Goal: Task Accomplishment & Management: Manage account settings

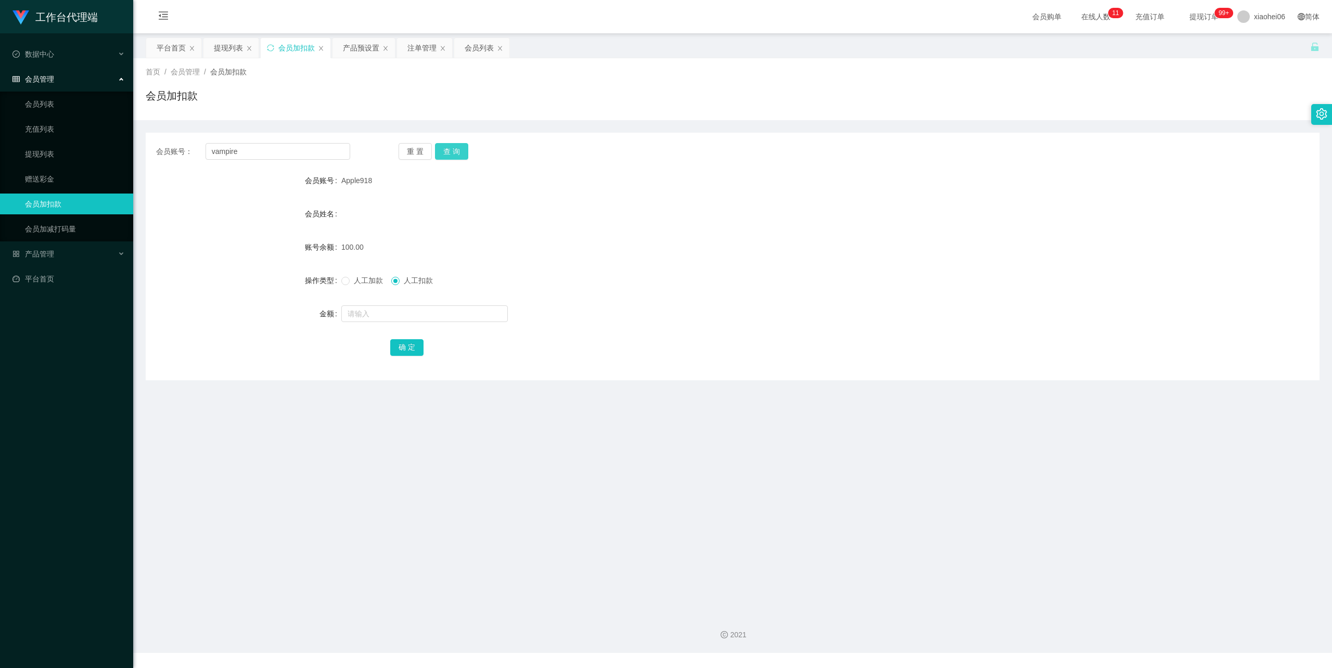
type input "vampire"
click at [452, 154] on button "查 询" at bounding box center [451, 151] width 33 height 17
click at [380, 308] on input "text" at bounding box center [424, 313] width 167 height 17
click at [363, 280] on span "人工加款" at bounding box center [368, 280] width 37 height 8
click at [411, 279] on span "人工扣款" at bounding box center [418, 280] width 37 height 8
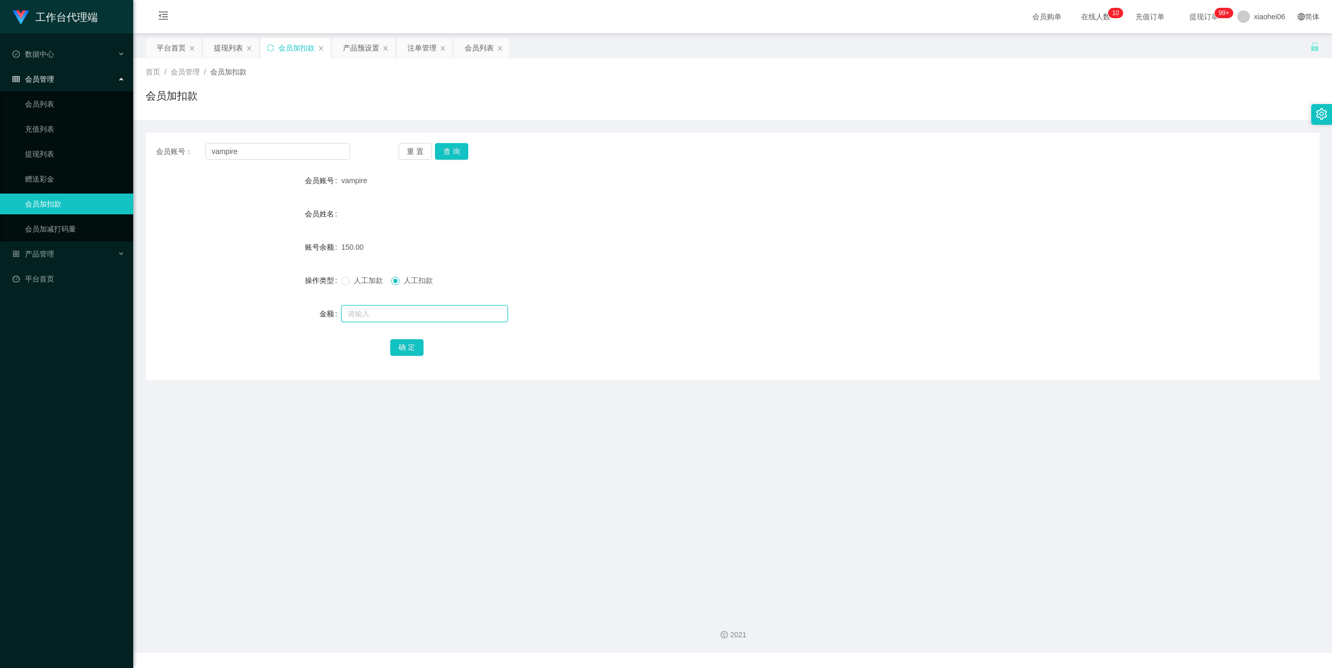
click at [392, 310] on input "text" at bounding box center [424, 313] width 167 height 17
type input "50"
drag, startPoint x: 413, startPoint y: 340, endPoint x: 431, endPoint y: 319, distance: 28.4
click at [413, 340] on button "确 定" at bounding box center [406, 347] width 33 height 17
drag, startPoint x: 262, startPoint y: 150, endPoint x: 79, endPoint y: 144, distance: 183.3
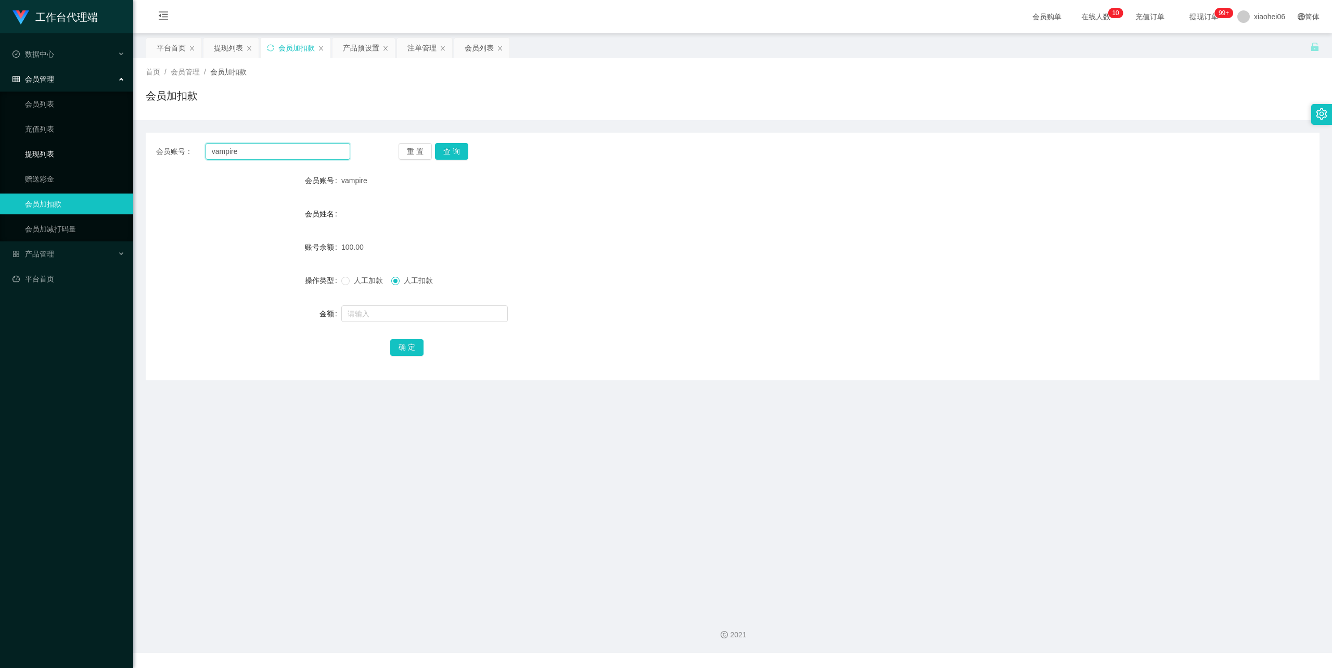
click at [63, 144] on section "工作台代理端 数据中心 会员管理 会员列表 充值列表 提现列表 赠送彩金 会员加扣款 会员加减打码量 产品管理 开奖记录 注单管理 产品列表 即时注单 产品预…" at bounding box center [666, 326] width 1332 height 653
paste input "mikeys8889"
type input "mikeys8889"
click at [466, 147] on button "查 询" at bounding box center [451, 151] width 33 height 17
click at [414, 312] on input "text" at bounding box center [424, 313] width 167 height 17
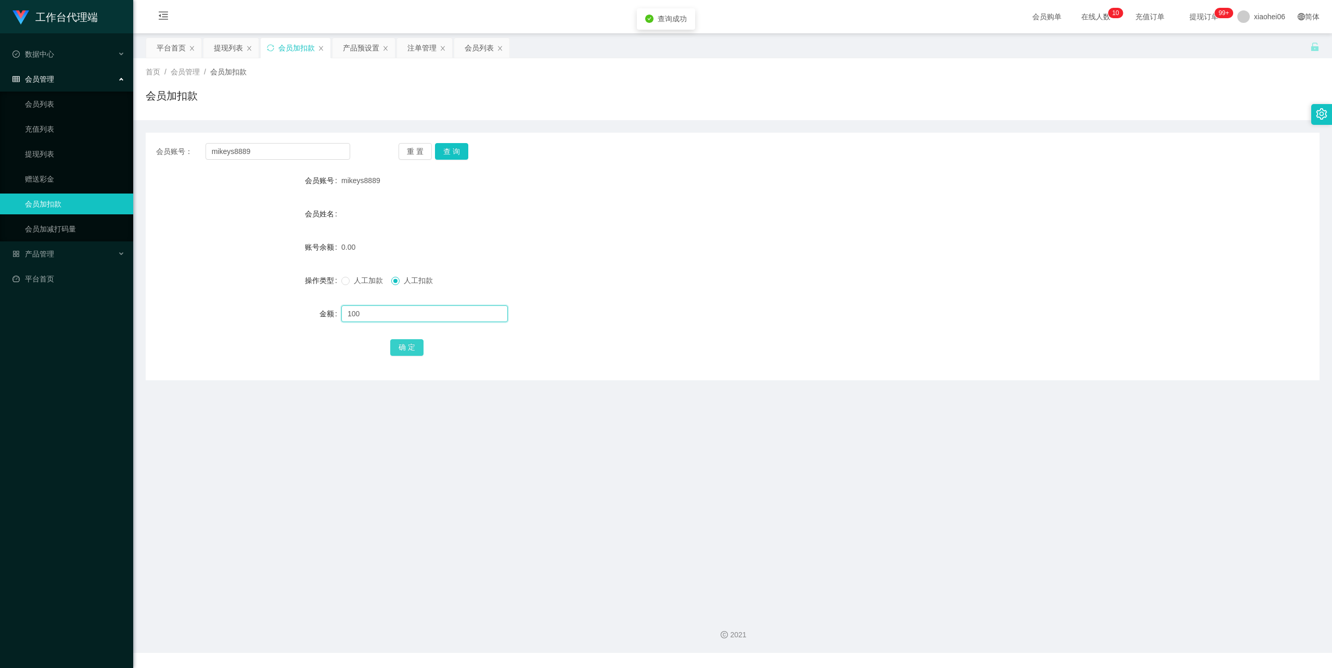
type input "100"
click at [406, 349] on button "确 定" at bounding box center [406, 347] width 33 height 17
drag, startPoint x: 84, startPoint y: 150, endPoint x: 25, endPoint y: 148, distance: 58.8
click at [25, 148] on section "工作台代理端 数据中心 会员管理 会员列表 充值列表 提现列表 赠送彩金 会员加扣款 会员加减打码量 产品管理 开奖记录 注单管理 产品列表 即时注单 产品预…" at bounding box center [666, 326] width 1332 height 653
click at [354, 278] on span "人工加款" at bounding box center [368, 280] width 37 height 8
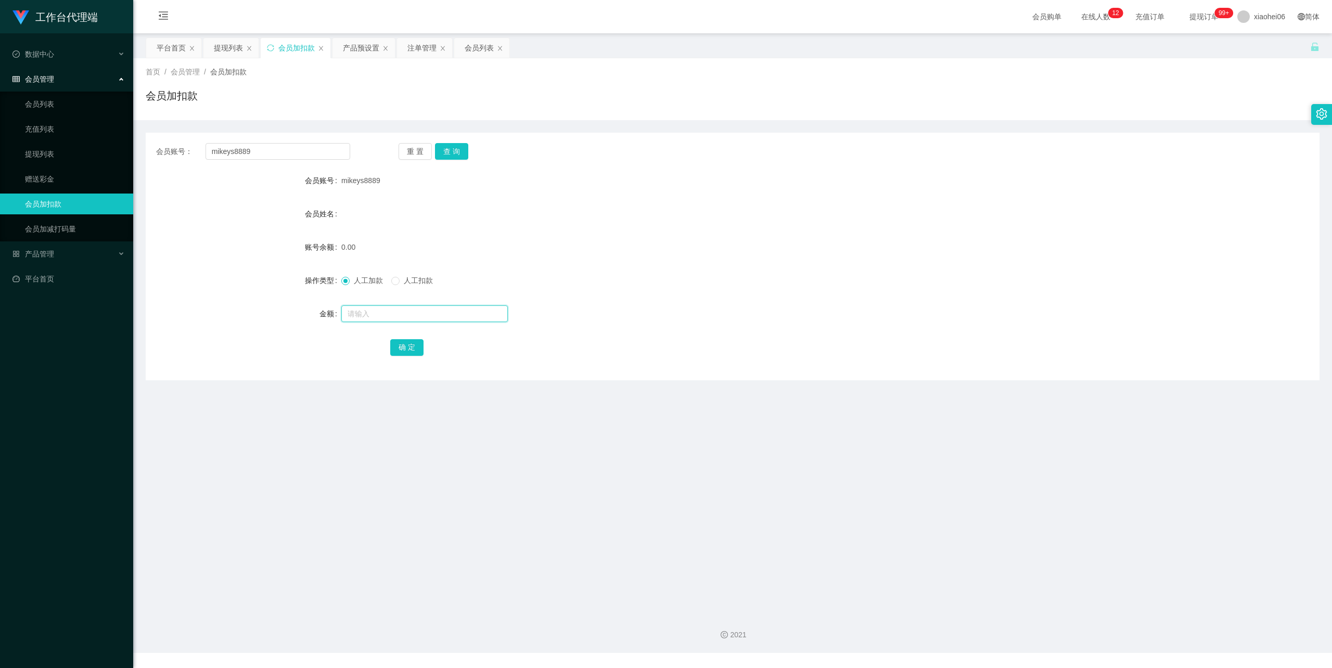
click at [381, 314] on input "text" at bounding box center [424, 313] width 167 height 17
type input "100"
drag, startPoint x: 410, startPoint y: 346, endPoint x: 425, endPoint y: 337, distance: 16.8
click at [410, 346] on button "确 定" at bounding box center [406, 347] width 33 height 17
click at [839, 232] on form "会员账号 mikeys8889 会员姓名 账号余额 100.00 操作类型 人工加款 人工扣款 金额 确 定" at bounding box center [733, 263] width 1174 height 187
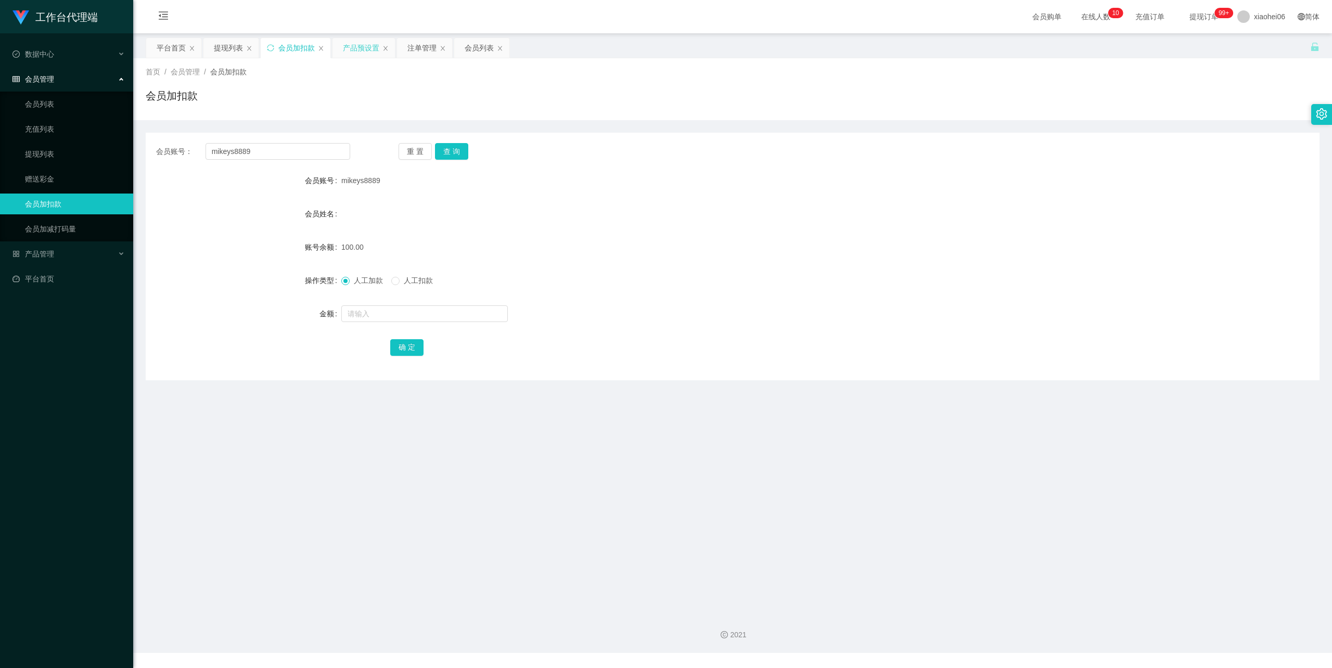
click at [362, 43] on div "产品预设置" at bounding box center [361, 48] width 36 height 20
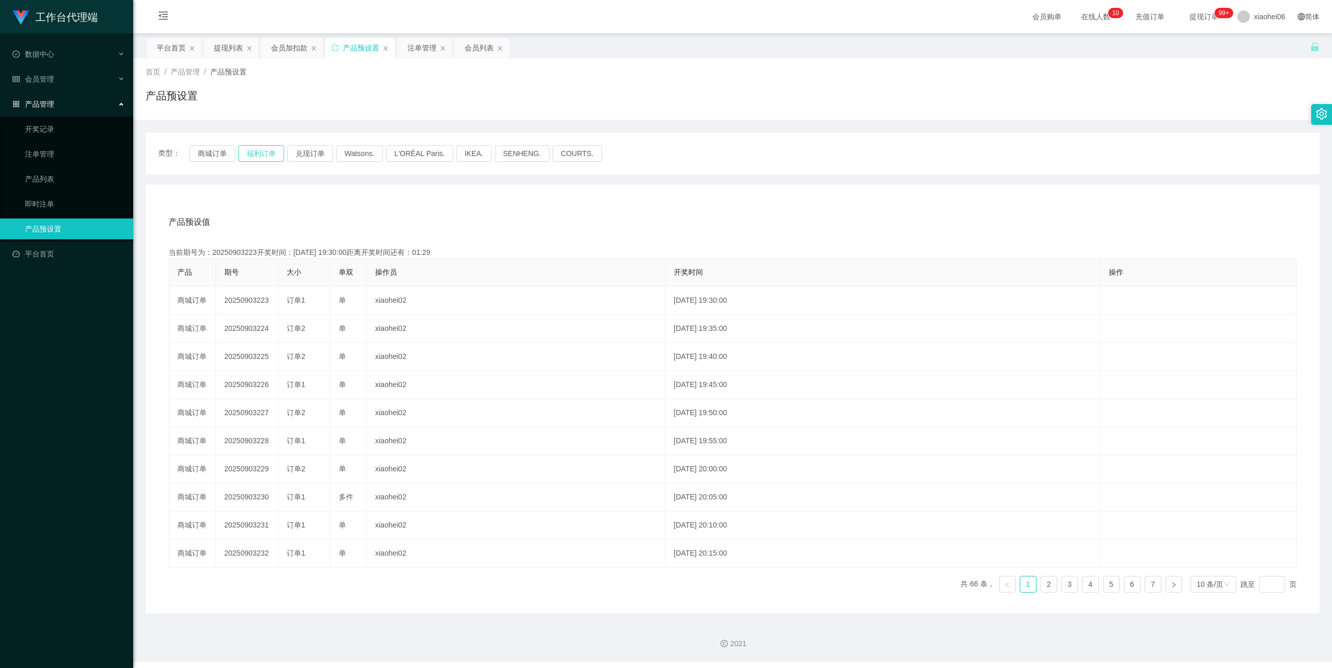
click at [257, 147] on button "福利订单" at bounding box center [261, 153] width 46 height 17
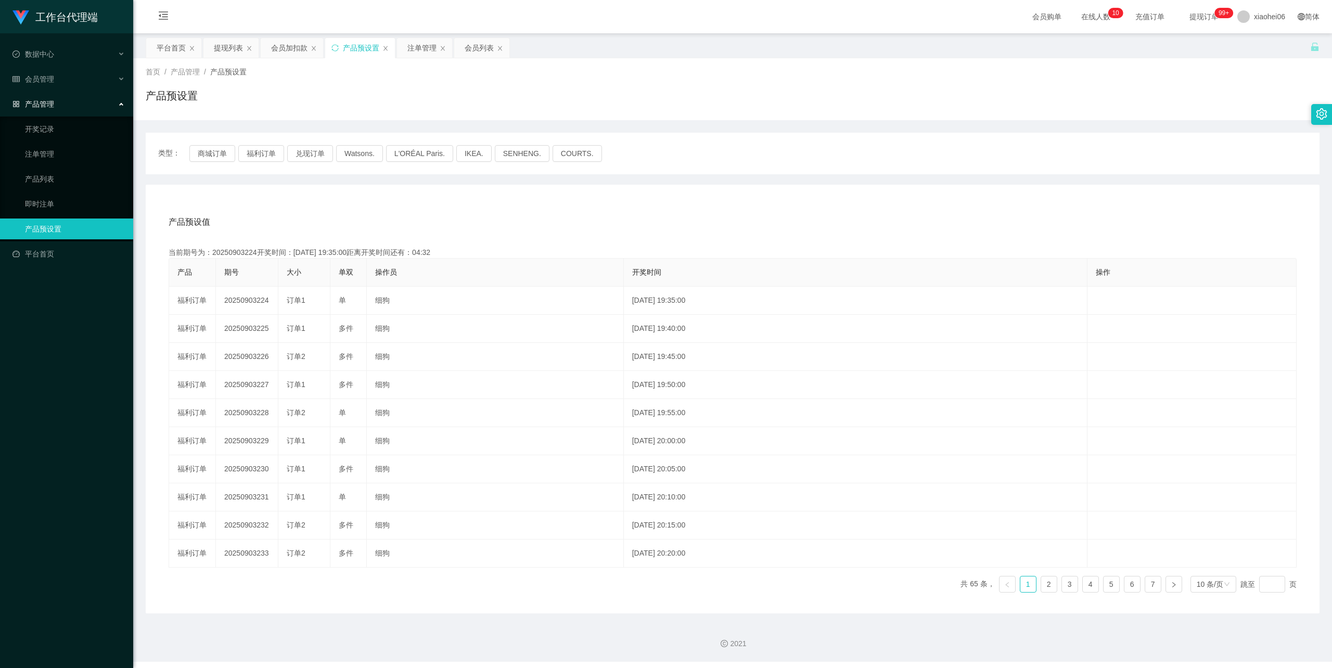
click at [384, 198] on div "产品预设值 添加期号 当前期号为：20250903224开奖时间：2025-09-03 19:35:00距离开奖时间还有：04:32 产品 期号 大小 单双 …" at bounding box center [733, 399] width 1174 height 429
click at [419, 46] on div "注单管理" at bounding box center [421, 48] width 29 height 20
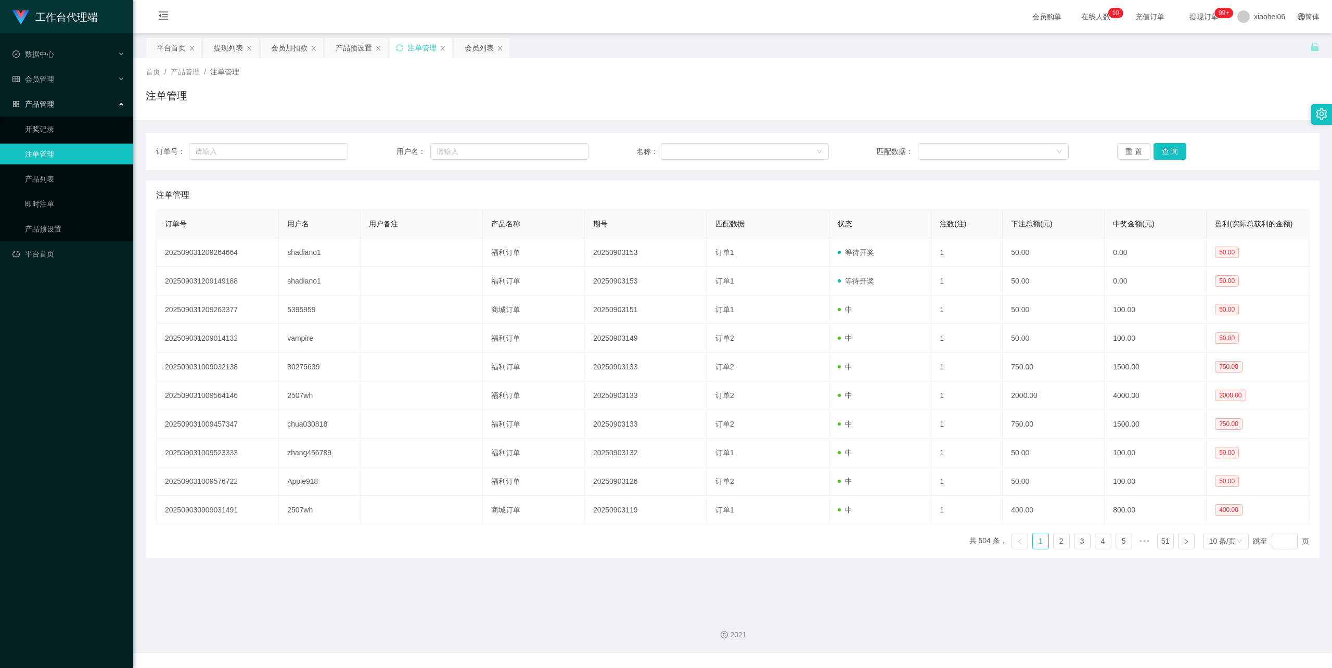
click at [399, 190] on div "注单管理" at bounding box center [732, 195] width 1153 height 29
click at [511, 79] on div "首页 / 产品管理 / 注单管理 / 注单管理" at bounding box center [733, 89] width 1174 height 45
click at [228, 46] on div "提现列表" at bounding box center [228, 48] width 29 height 20
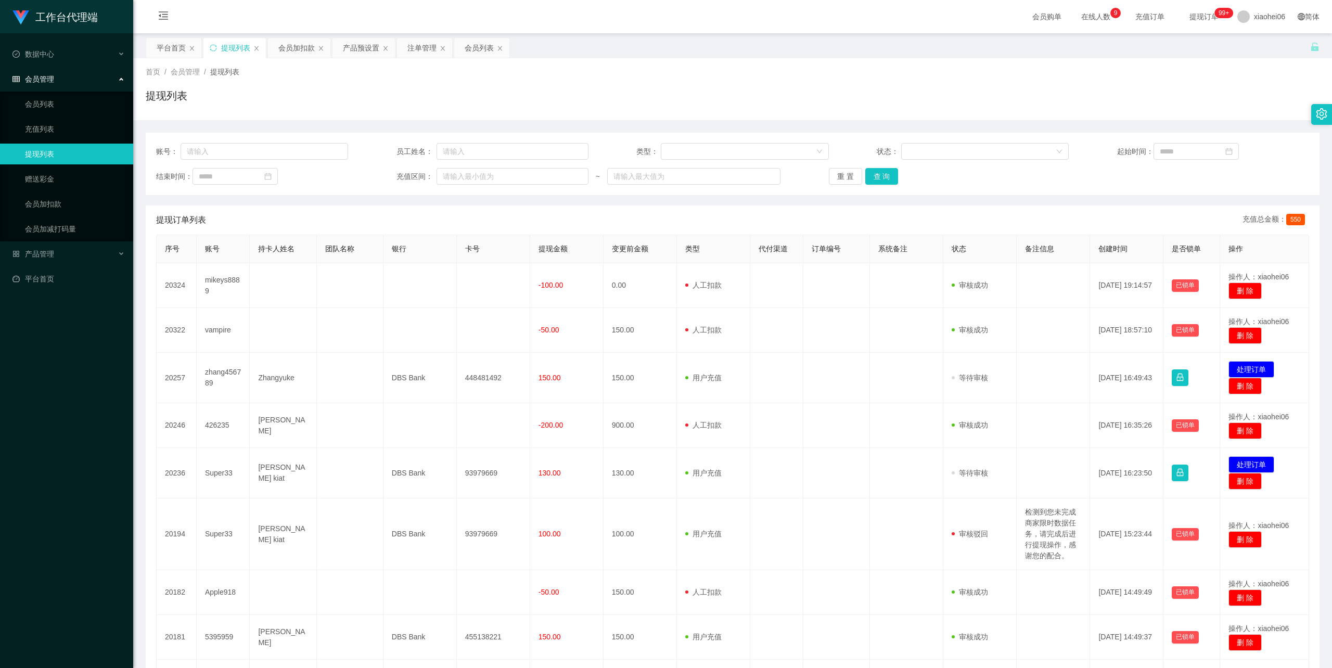
click at [347, 97] on div "提现列表" at bounding box center [733, 100] width 1174 height 24
drag, startPoint x: 241, startPoint y: 152, endPoint x: 277, endPoint y: 148, distance: 35.7
click at [241, 152] on input "text" at bounding box center [265, 151] width 168 height 17
paste input "Rebecca"
type input "Rebecca00"
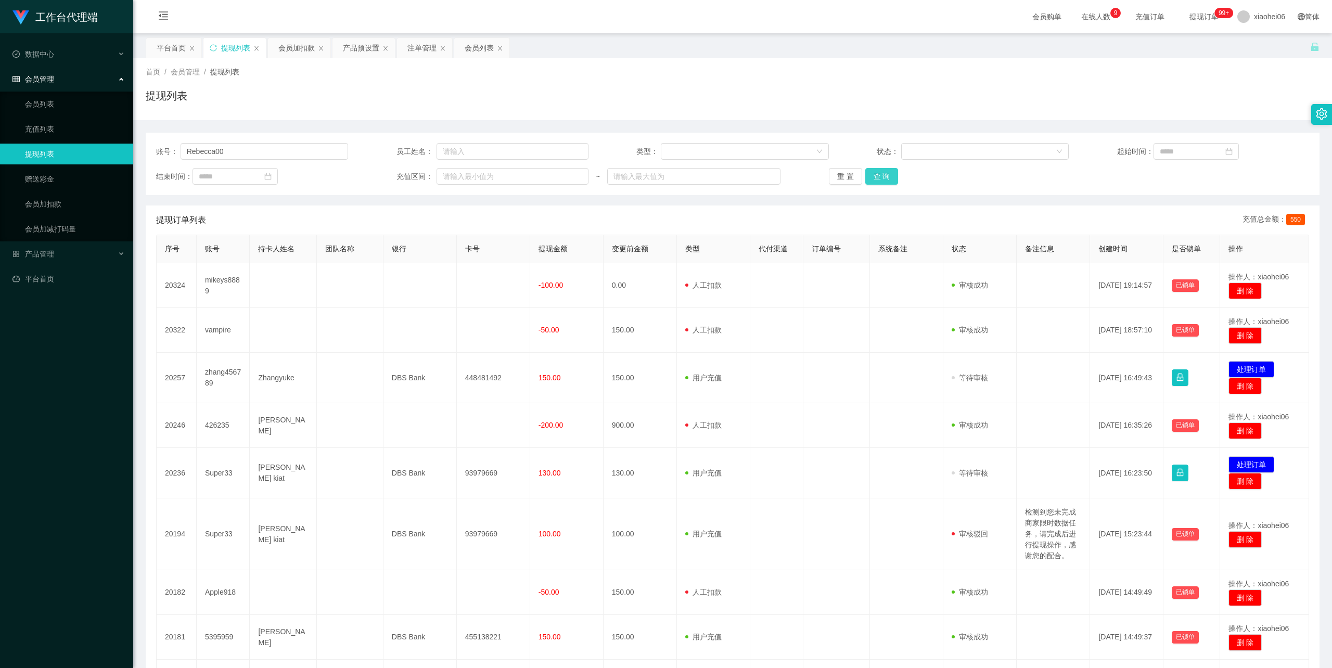
drag, startPoint x: 879, startPoint y: 173, endPoint x: 845, endPoint y: 171, distance: 33.9
click at [880, 173] on button "查 询" at bounding box center [881, 176] width 33 height 17
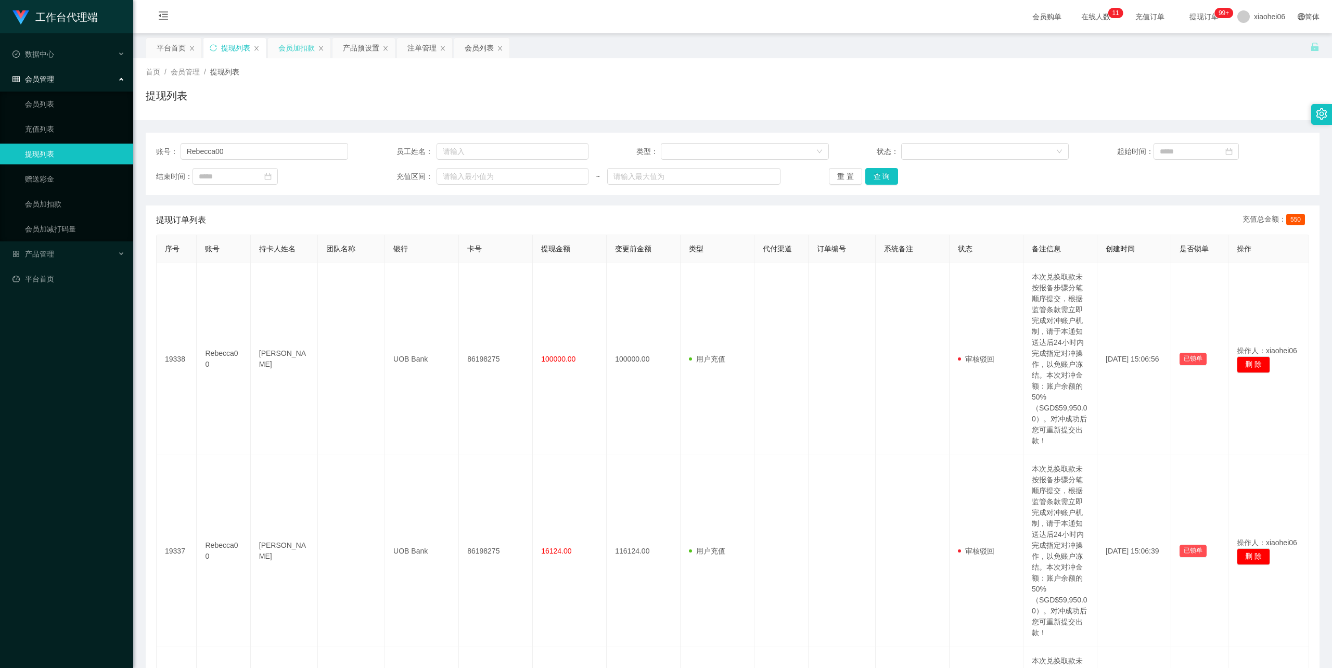
click at [301, 45] on div "会员加扣款" at bounding box center [296, 48] width 36 height 20
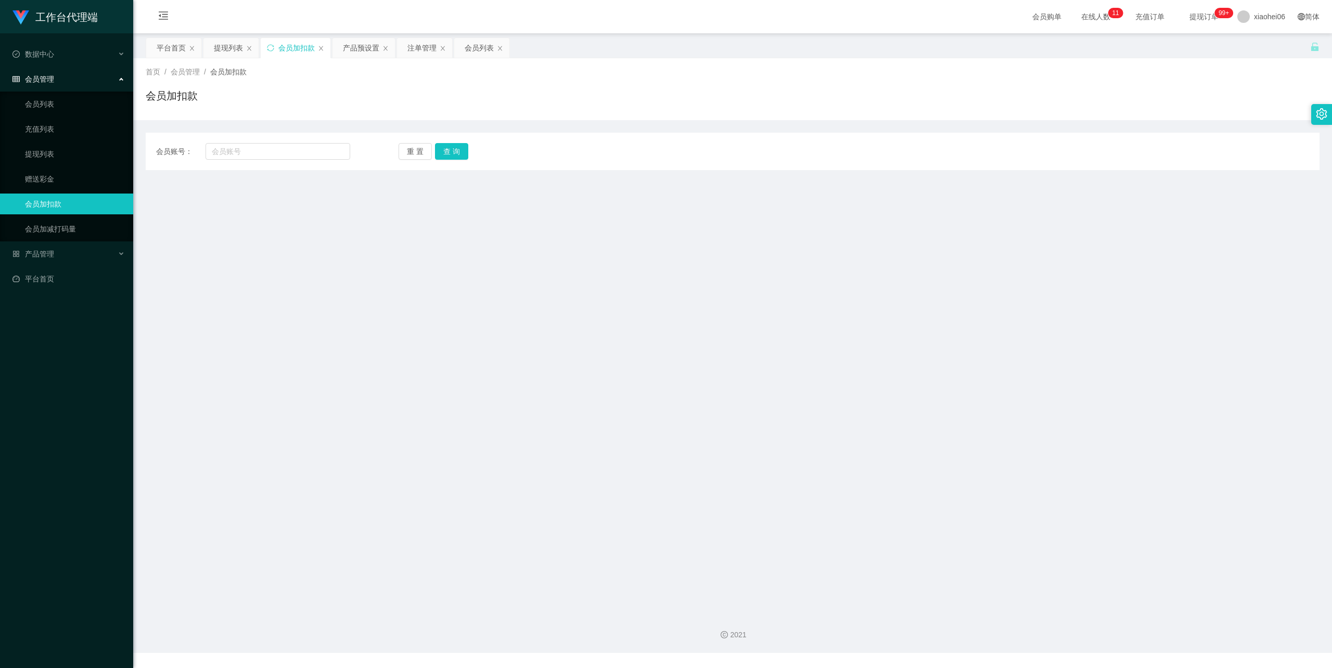
click at [275, 94] on div "会员加扣款" at bounding box center [733, 100] width 1174 height 24
click at [508, 93] on div "会员加扣款" at bounding box center [733, 100] width 1174 height 24
click at [265, 148] on input "text" at bounding box center [278, 151] width 145 height 17
paste input "vampire"
type input "vampire"
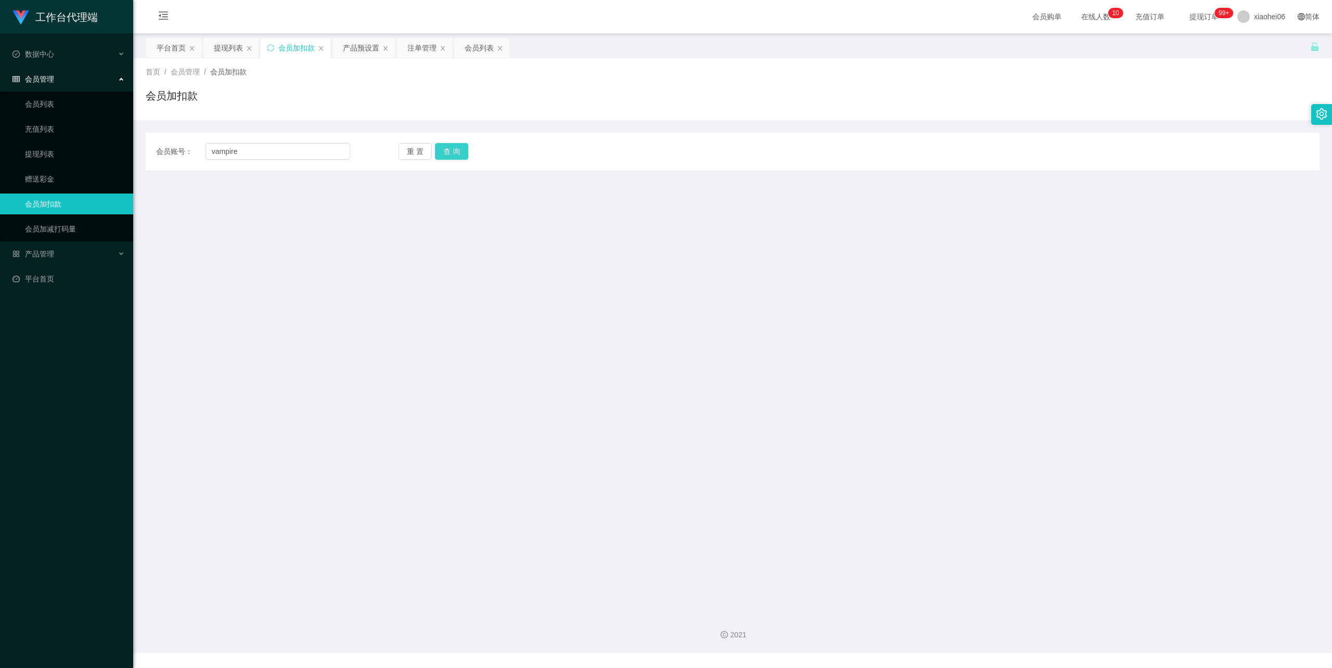
click at [446, 151] on button "查 询" at bounding box center [451, 151] width 33 height 17
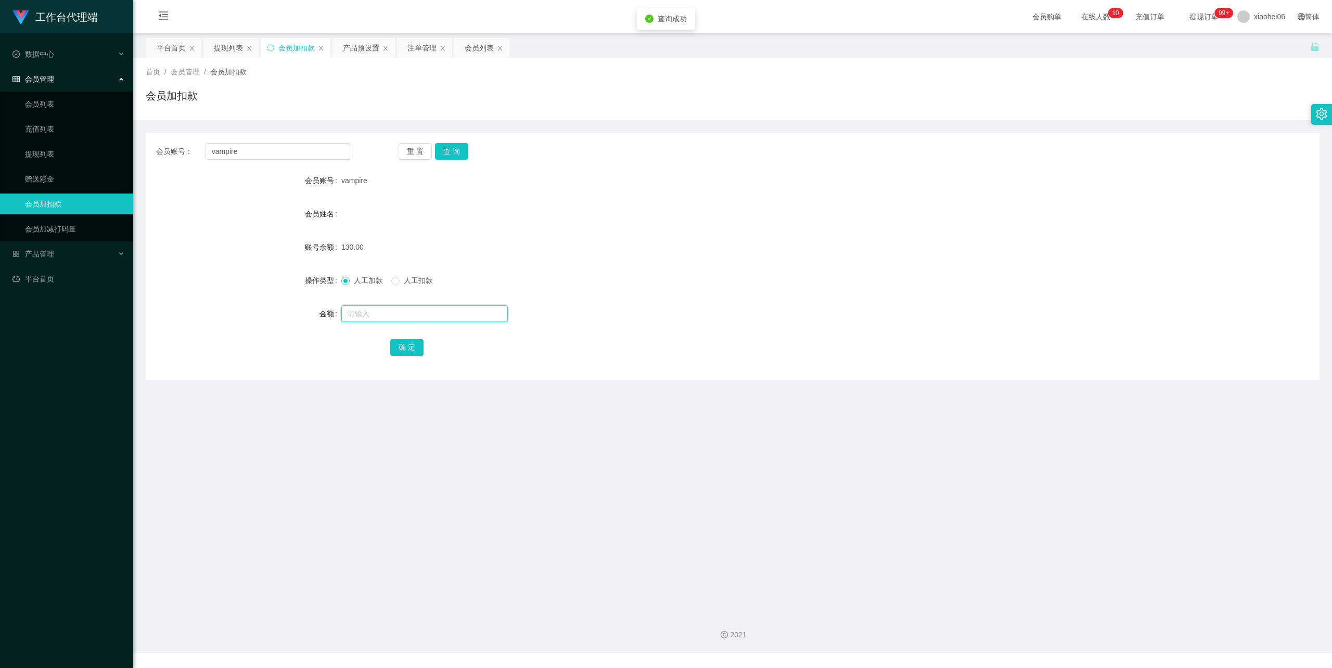
click at [375, 313] on input "text" at bounding box center [424, 313] width 167 height 17
click at [409, 279] on span "人工扣款" at bounding box center [418, 280] width 37 height 8
click at [404, 321] on input "text" at bounding box center [424, 313] width 167 height 17
type input "130"
click at [406, 348] on button "确 定" at bounding box center [406, 347] width 33 height 17
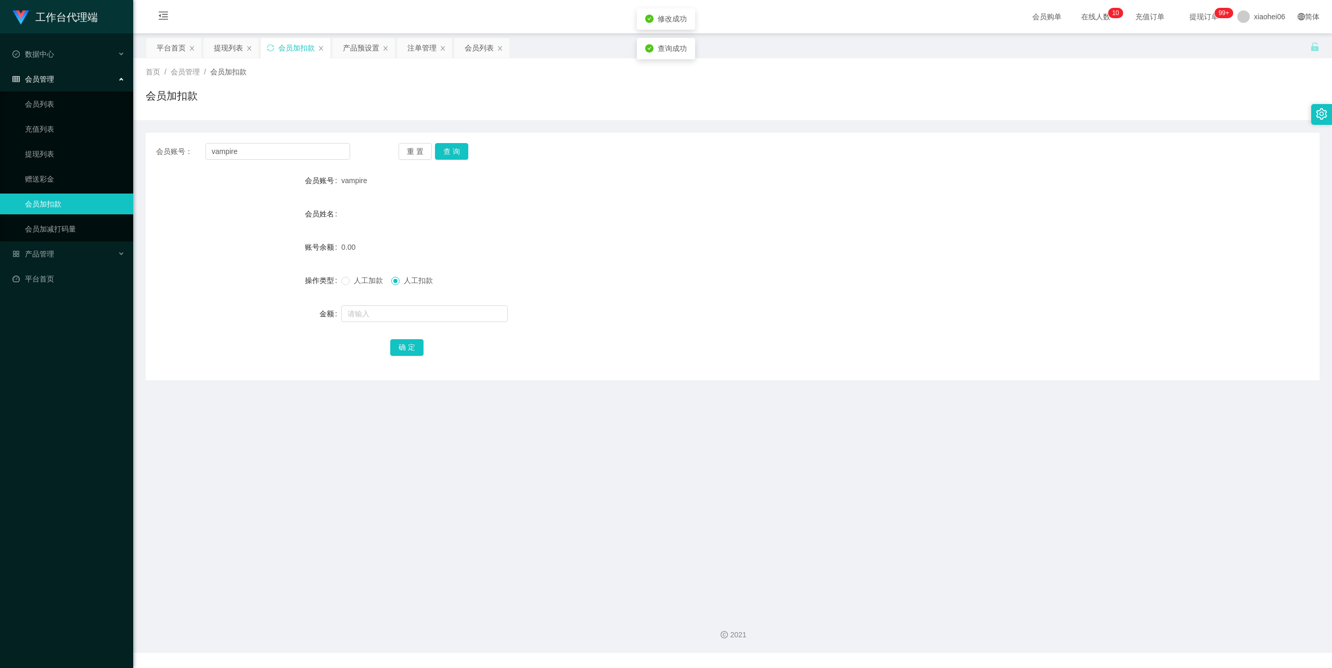
drag, startPoint x: 888, startPoint y: 188, endPoint x: 907, endPoint y: 176, distance: 22.2
click at [891, 185] on div "vampire" at bounding box center [683, 180] width 685 height 21
drag, startPoint x: 252, startPoint y: 153, endPoint x: 129, endPoint y: 148, distance: 122.9
click at [130, 148] on section "工作台代理端 数据中心 会员管理 会员列表 充值列表 提现列表 赠送彩金 会员加扣款 会员加减打码量 产品管理 开奖记录 注单管理 产品列表 即时注单 产品预…" at bounding box center [666, 326] width 1332 height 653
paste input "shadiano1"
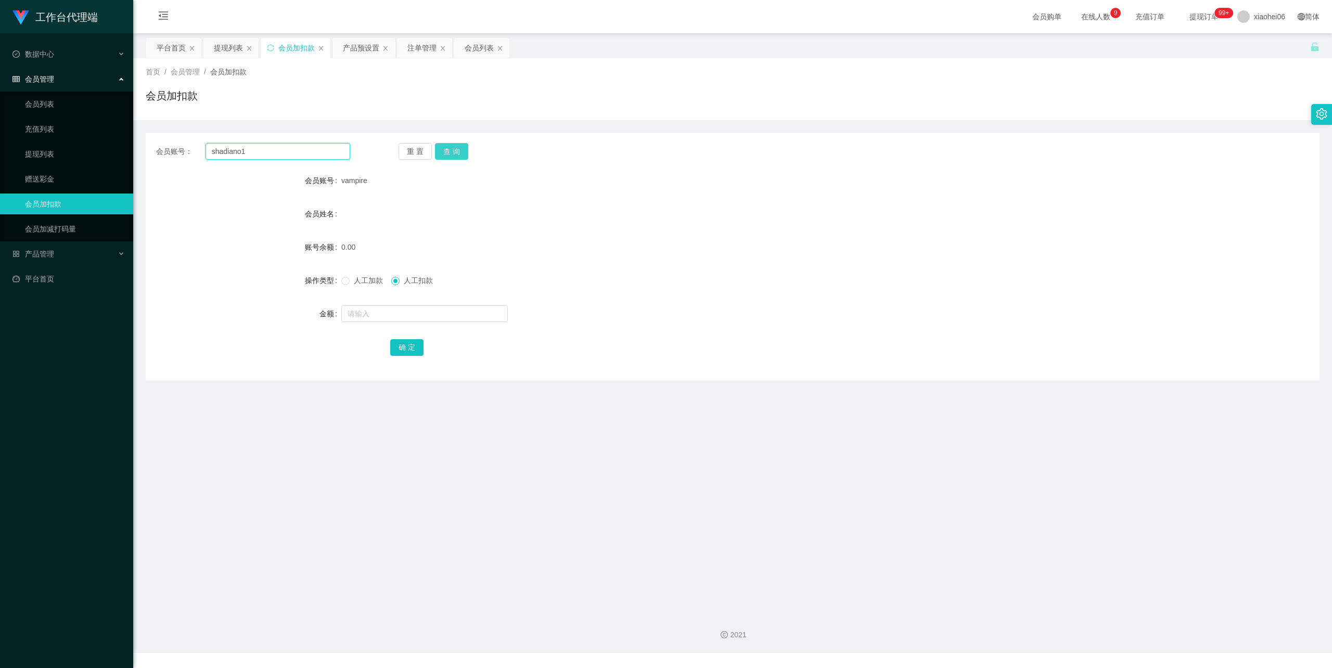
type input "shadiano1"
click at [443, 152] on button "查 询" at bounding box center [451, 151] width 33 height 17
click at [417, 310] on input "text" at bounding box center [424, 313] width 167 height 17
click at [386, 313] on input "text" at bounding box center [424, 313] width 167 height 17
type input "50"
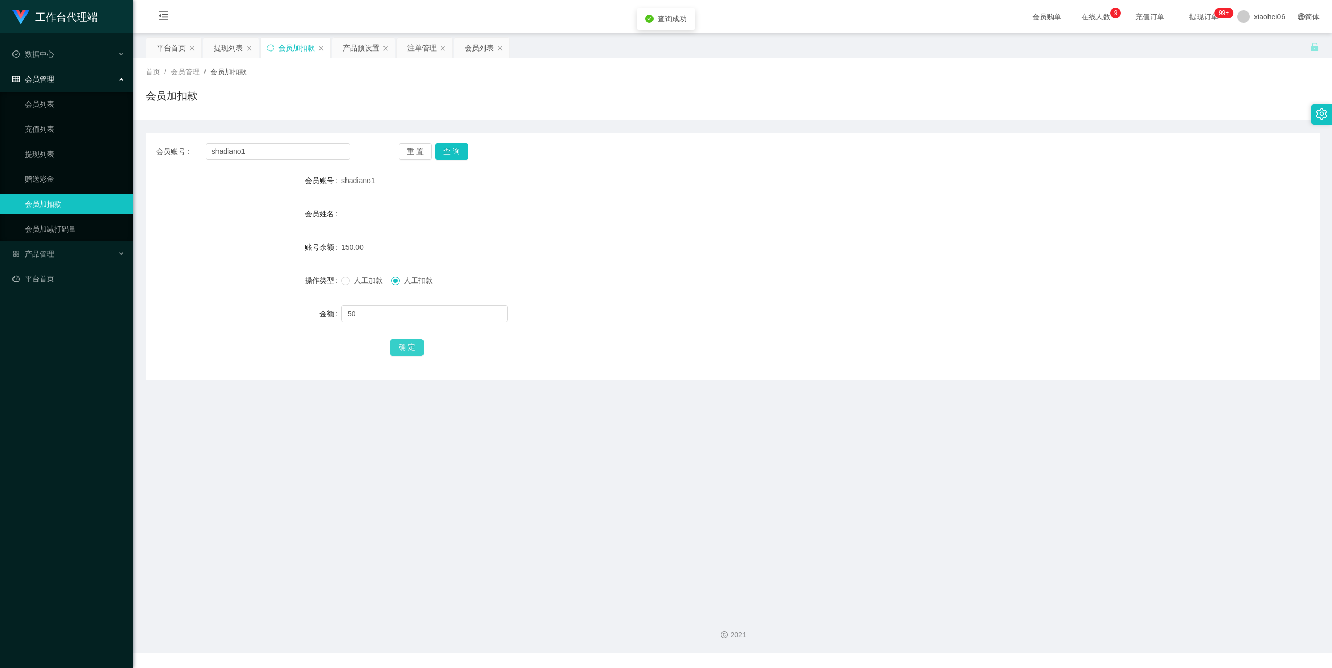
click at [406, 352] on button "确 定" at bounding box center [406, 347] width 33 height 17
drag, startPoint x: 781, startPoint y: 222, endPoint x: 1014, endPoint y: 134, distance: 249.0
click at [785, 220] on div "会员姓名" at bounding box center [733, 213] width 1174 height 21
click at [416, 48] on div "注单管理" at bounding box center [421, 48] width 29 height 20
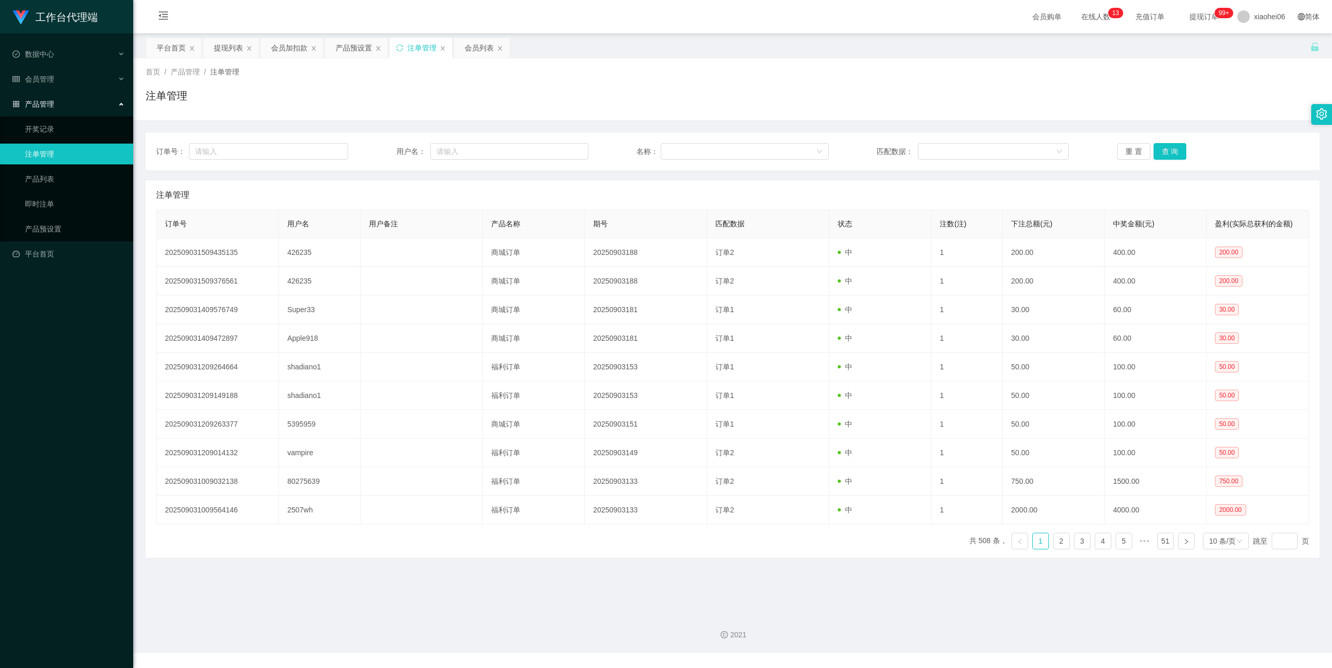
click at [591, 88] on div "注单管理" at bounding box center [733, 100] width 1174 height 24
